Goal: Find specific page/section: Find specific page/section

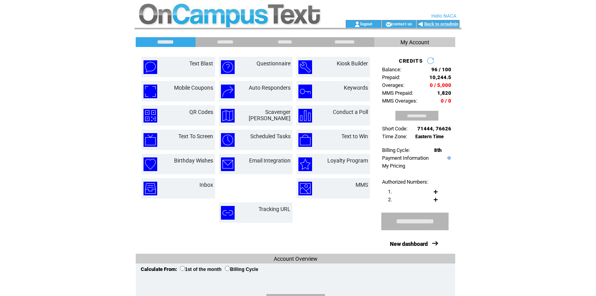
click at [450, 22] on link "Back to octadmin" at bounding box center [442, 24] width 34 height 5
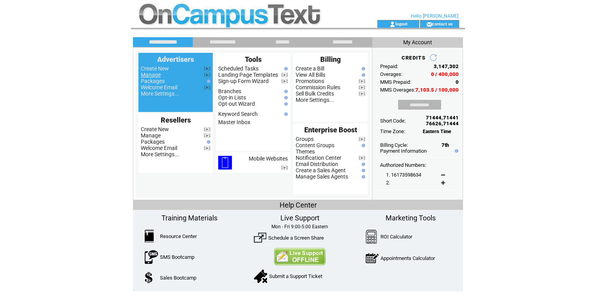
click at [154, 77] on link "Manage" at bounding box center [151, 75] width 20 height 6
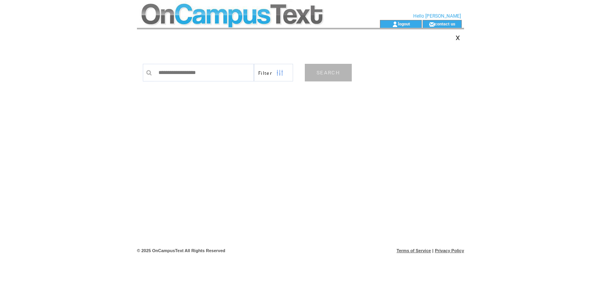
drag, startPoint x: 0, startPoint y: 0, endPoint x: 217, endPoint y: 72, distance: 228.5
click at [217, 72] on input "text" at bounding box center [204, 73] width 99 height 18
type input "****"
click at [341, 69] on link "SEARCH" at bounding box center [328, 73] width 47 height 18
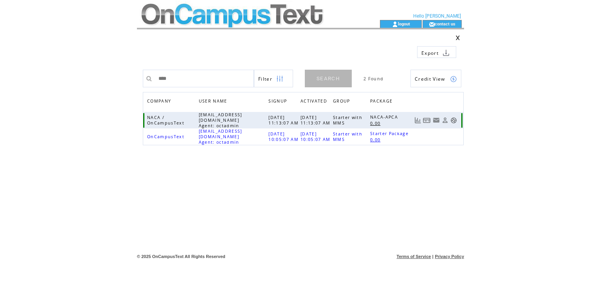
click at [453, 118] on link at bounding box center [453, 120] width 7 height 7
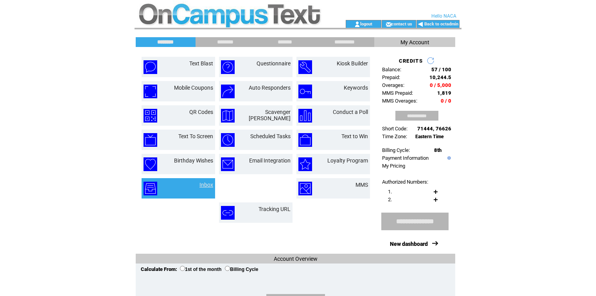
click at [201, 186] on link "Inbox" at bounding box center [207, 185] width 14 height 6
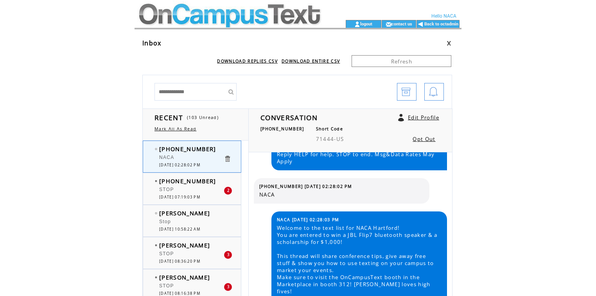
click at [247, 7] on td at bounding box center [229, 10] width 189 height 20
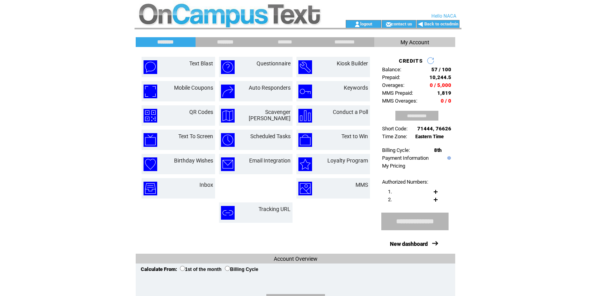
click at [221, 42] on input "********" at bounding box center [225, 42] width 59 height 7
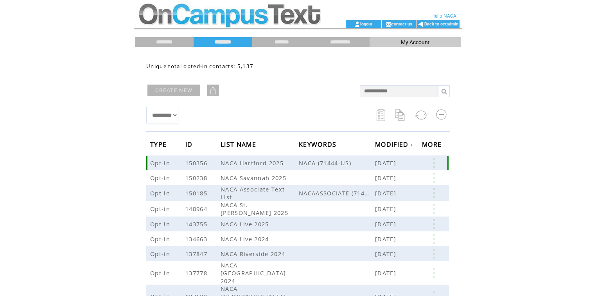
click at [432, 163] on link at bounding box center [433, 163] width 23 height 10
click at [434, 190] on link at bounding box center [433, 193] width 23 height 10
